Goal: Task Accomplishment & Management: Manage account settings

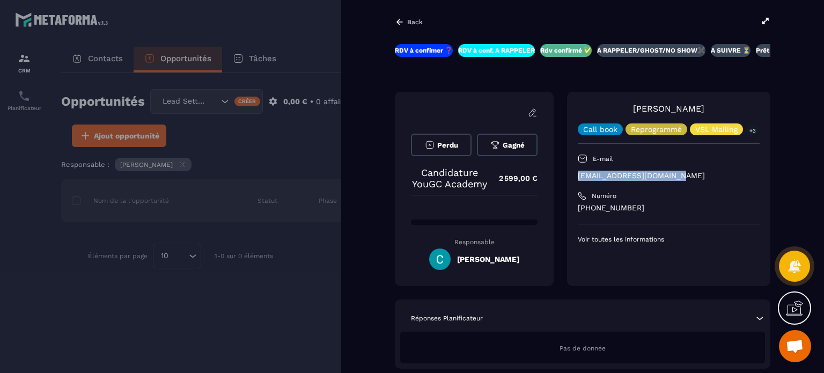
drag, startPoint x: 680, startPoint y: 174, endPoint x: 577, endPoint y: 175, distance: 103.0
click at [577, 175] on div "[PERSON_NAME] Call book Reprogrammé VSL Mailing +3 E-mail [EMAIL_ADDRESS][DOMAI…" at bounding box center [668, 189] width 203 height 194
copy p "[EMAIL_ADDRESS][DOMAIN_NAME]"
click at [254, 126] on div at bounding box center [412, 186] width 824 height 373
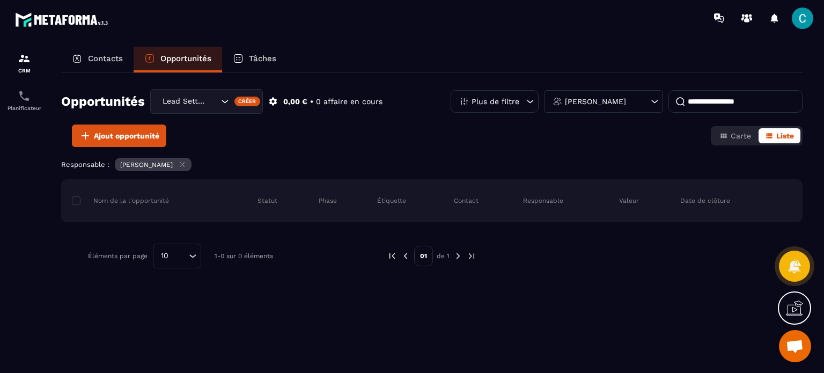
click at [224, 102] on icon "Search for option" at bounding box center [224, 101] width 11 height 11
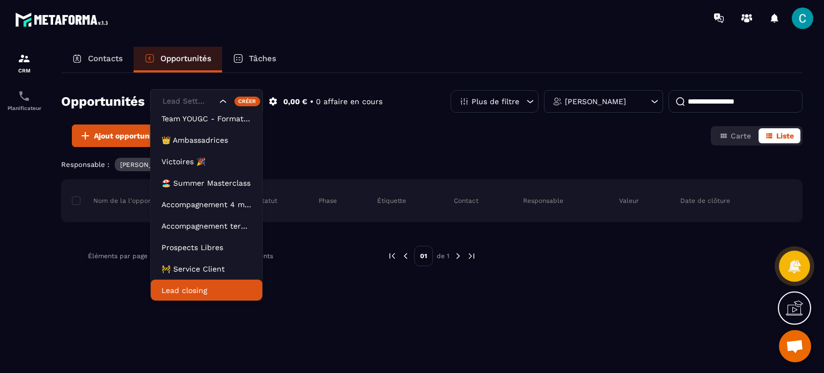
scroll to position [48, 0]
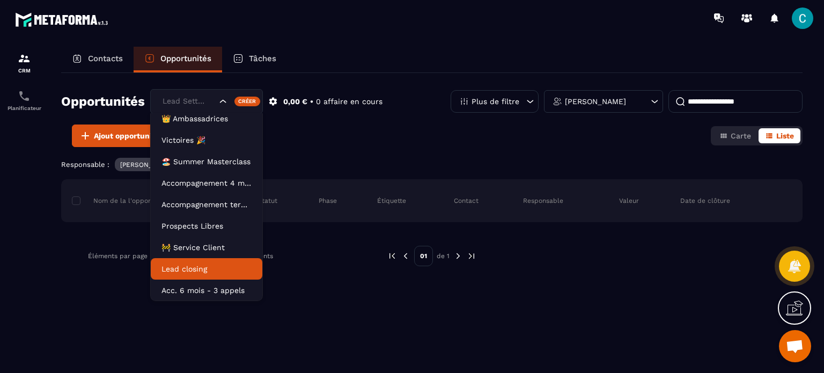
click at [202, 261] on li "Lead closing" at bounding box center [207, 268] width 112 height 21
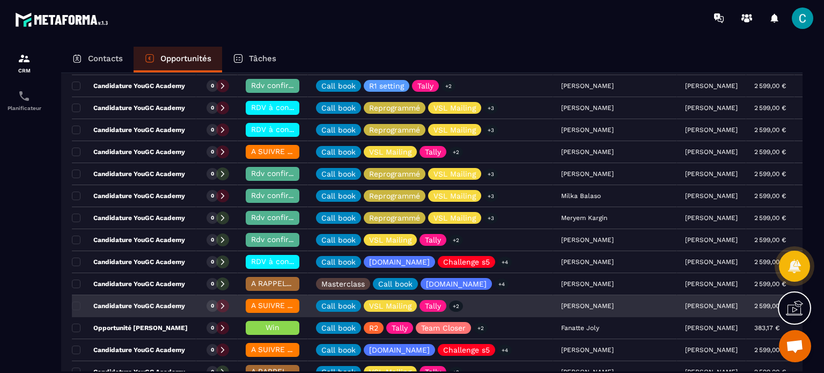
scroll to position [215, 0]
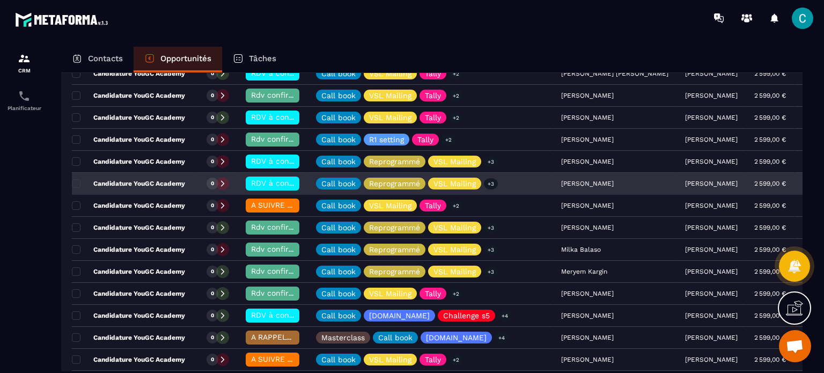
click at [262, 186] on span "RDV à conf. A RAPPELER" at bounding box center [296, 183] width 90 height 9
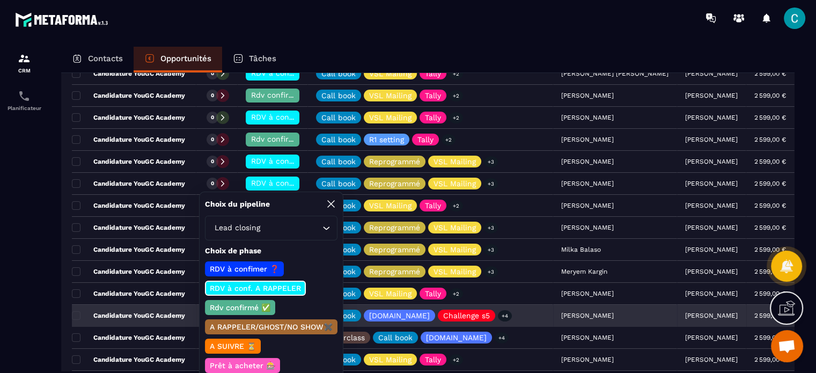
click at [243, 306] on p "Rdv confirmé ✅" at bounding box center [240, 307] width 64 height 11
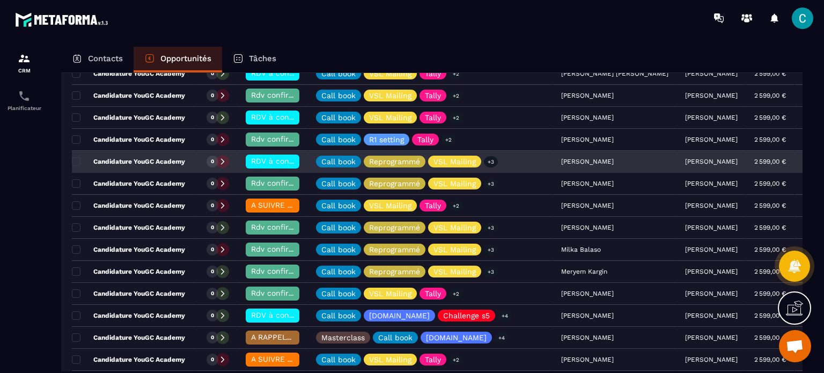
click at [259, 158] on span "RDV à conf. A RAPPELER" at bounding box center [296, 161] width 90 height 9
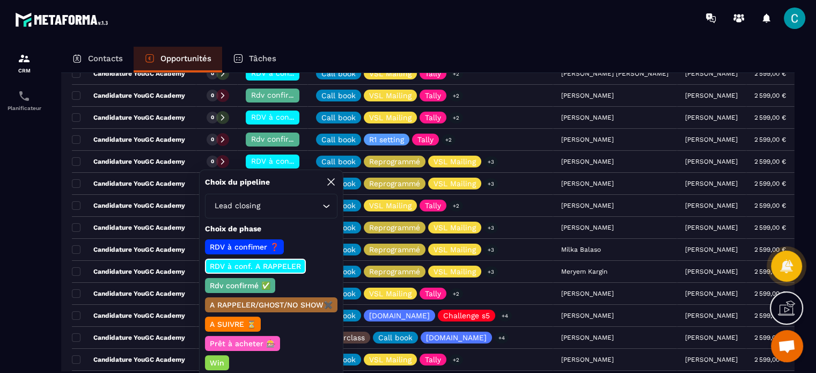
click at [243, 284] on p "Rdv confirmé ✅" at bounding box center [240, 285] width 64 height 11
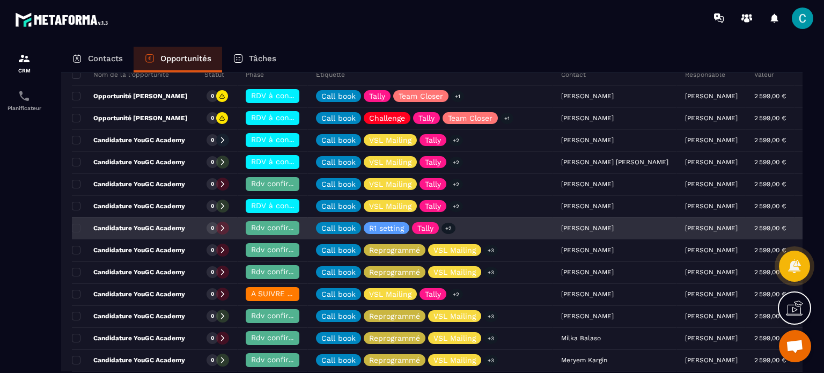
scroll to position [107, 0]
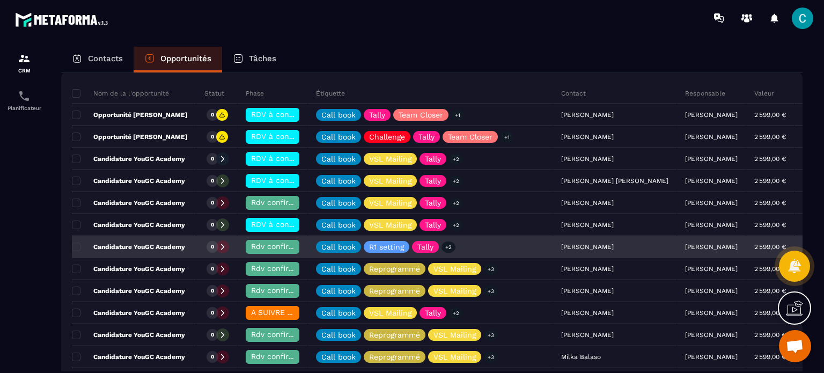
click at [575, 246] on div "[PERSON_NAME]" at bounding box center [615, 247] width 124 height 21
